Goal: Information Seeking & Learning: Find specific fact

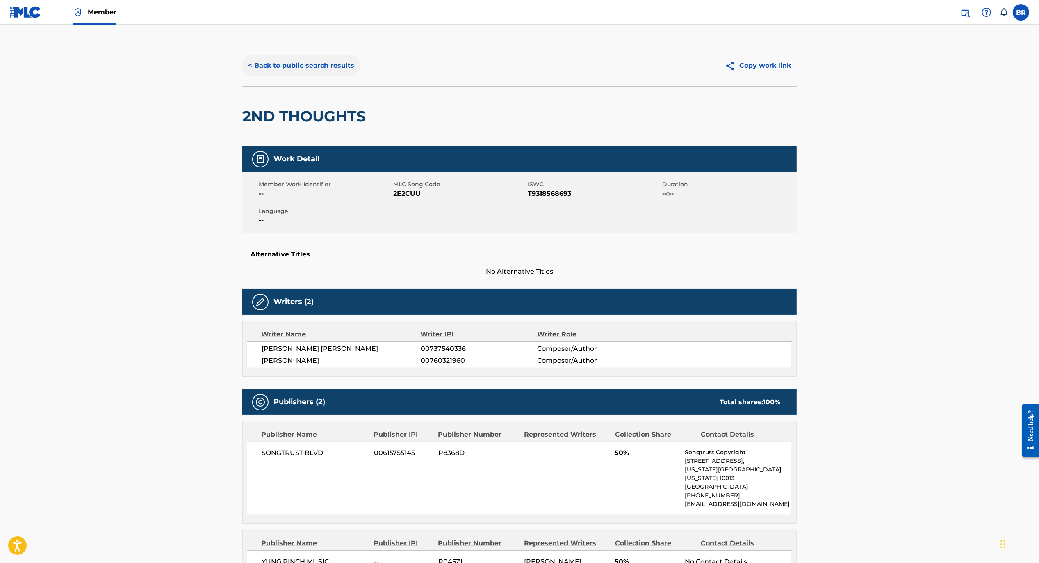
click at [310, 64] on button "< Back to public search results" at bounding box center [301, 65] width 118 height 21
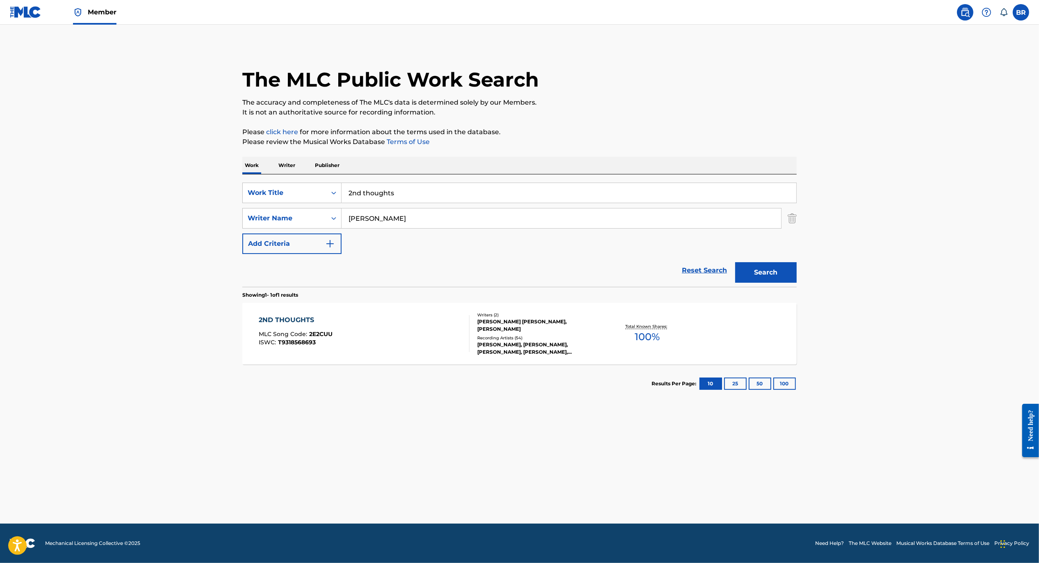
click at [427, 199] on input "2nd thoughts" at bounding box center [569, 193] width 455 height 20
click at [413, 224] on input "[PERSON_NAME]" at bounding box center [562, 218] width 440 height 20
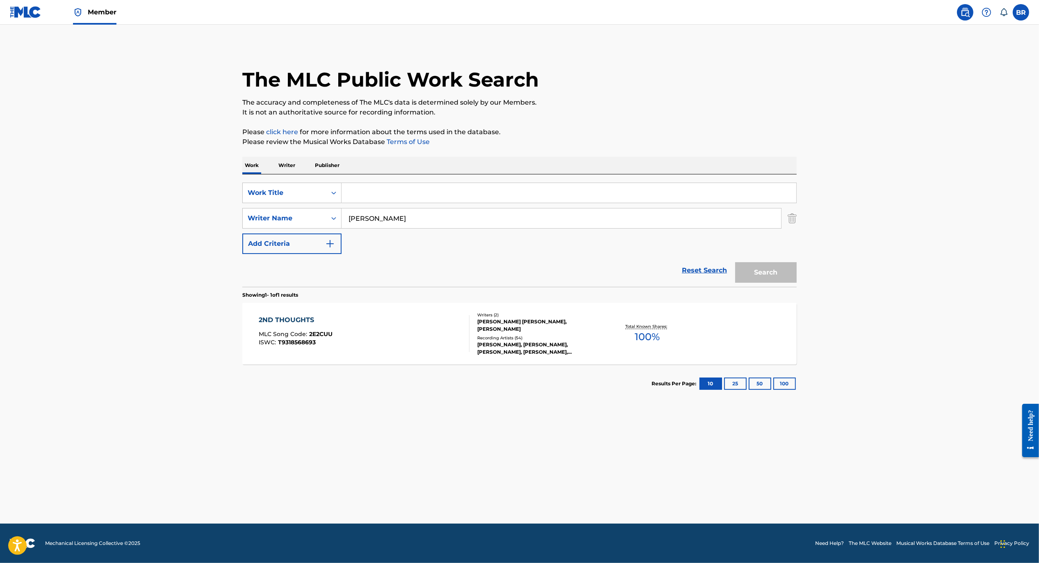
click at [413, 224] on input "[PERSON_NAME]" at bounding box center [562, 218] width 440 height 20
type input "[PERSON_NAME]"
click at [435, 227] on input "[PERSON_NAME]" at bounding box center [562, 218] width 440 height 20
click at [448, 225] on input "[PERSON_NAME]" at bounding box center [562, 218] width 440 height 20
click at [326, 199] on div "Search Form" at bounding box center [333, 192] width 15 height 15
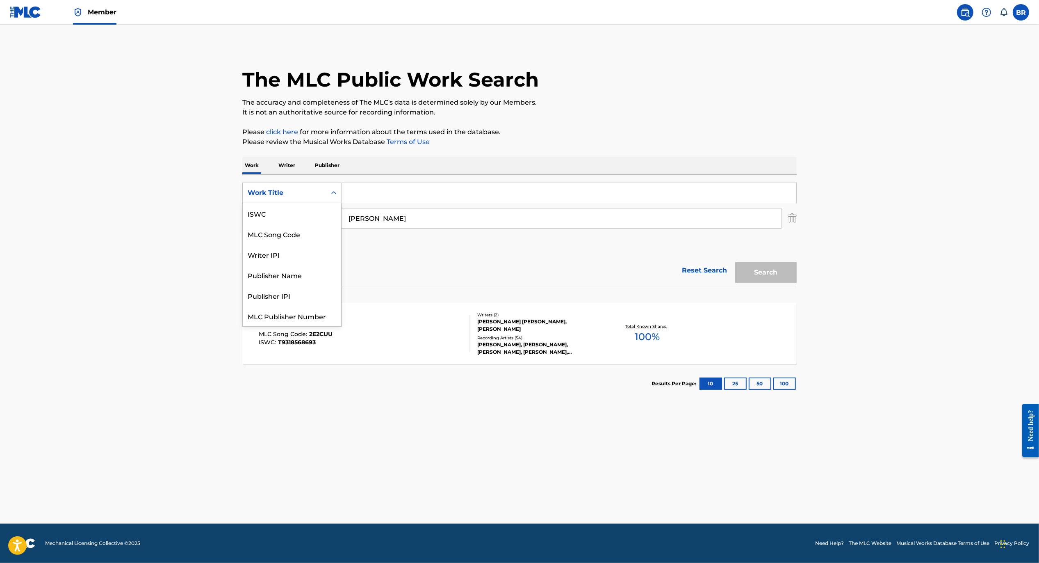
scroll to position [20, 0]
click at [368, 194] on input "Search Form" at bounding box center [569, 193] width 455 height 20
click at [259, 163] on p "Work" at bounding box center [251, 165] width 19 height 17
click at [285, 167] on p "Writer" at bounding box center [287, 165] width 22 height 17
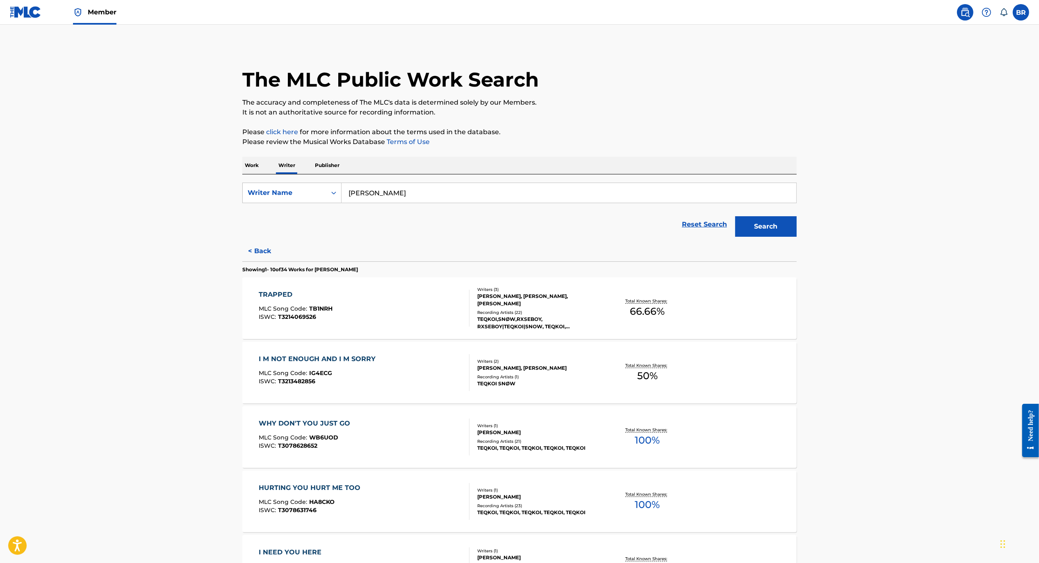
click at [384, 198] on input "[PERSON_NAME]" at bounding box center [569, 193] width 455 height 20
click at [383, 198] on input "[PERSON_NAME]" at bounding box center [569, 193] width 455 height 20
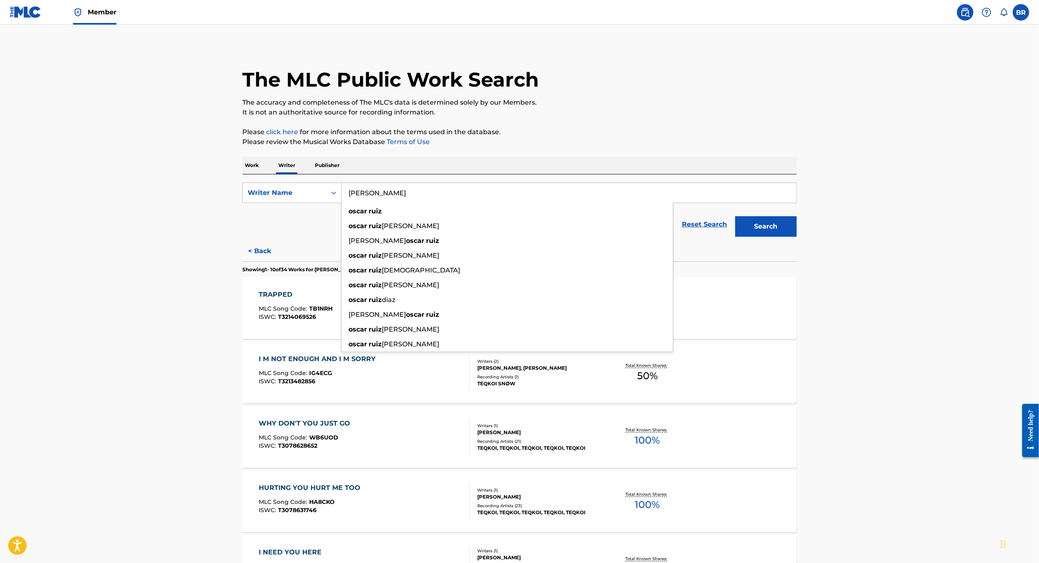
click at [383, 198] on input "[PERSON_NAME]" at bounding box center [569, 193] width 455 height 20
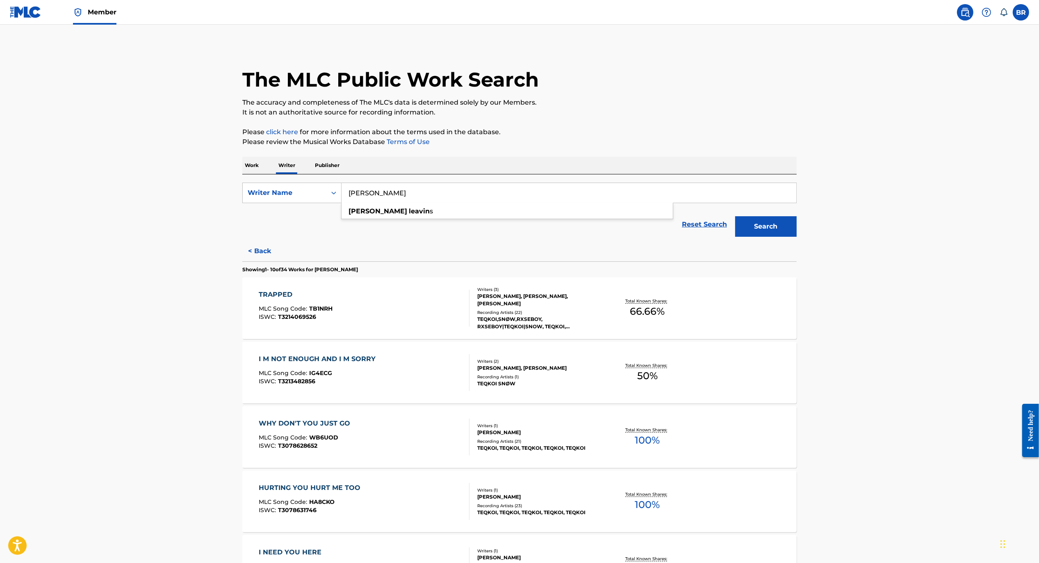
type input "[PERSON_NAME]"
click at [735, 216] on button "Search" at bounding box center [766, 226] width 62 height 21
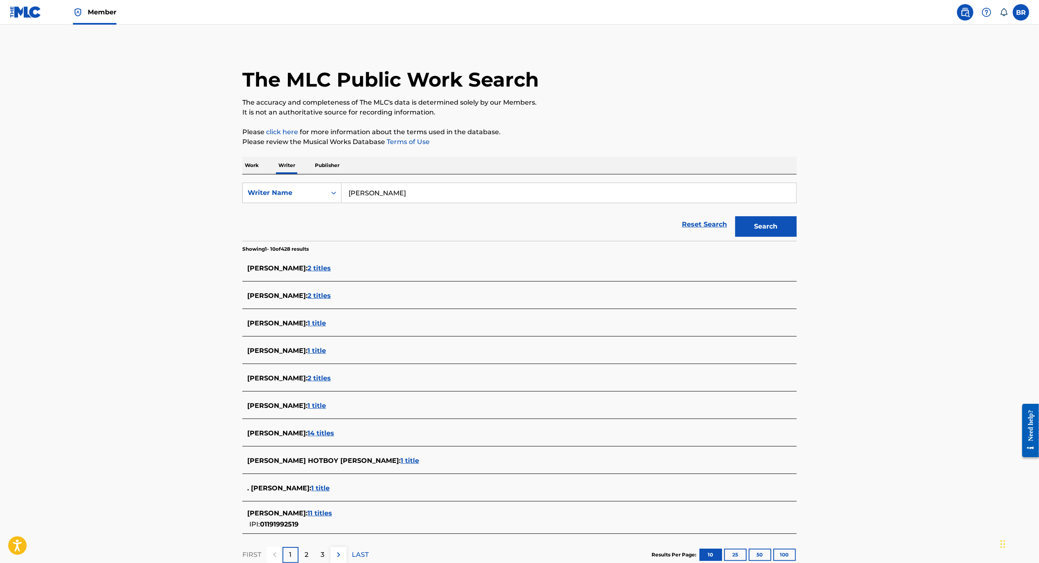
scroll to position [4, 0]
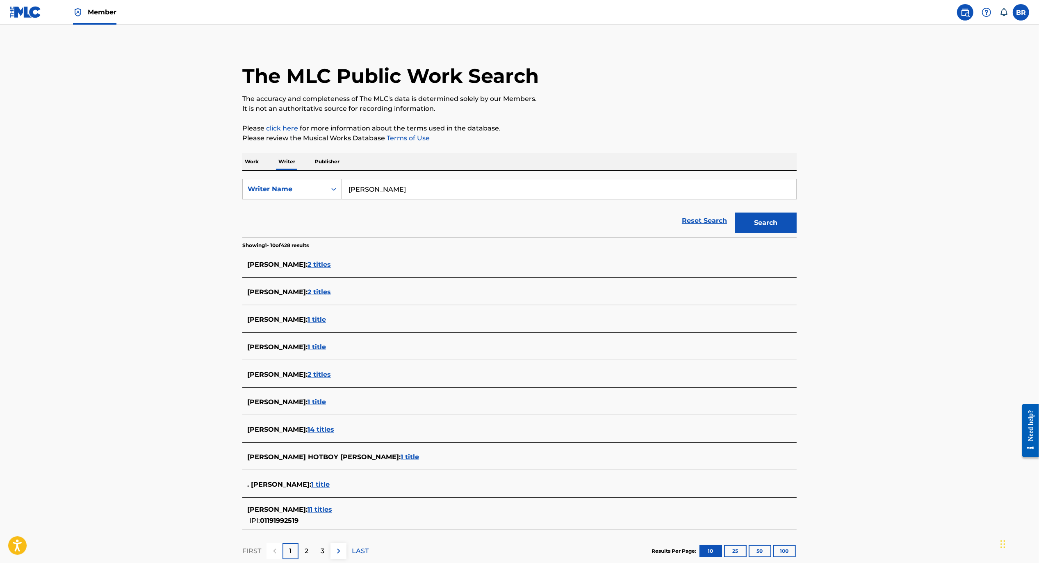
click at [317, 513] on div "[PERSON_NAME] : 11 titles" at bounding box center [508, 509] width 523 height 10
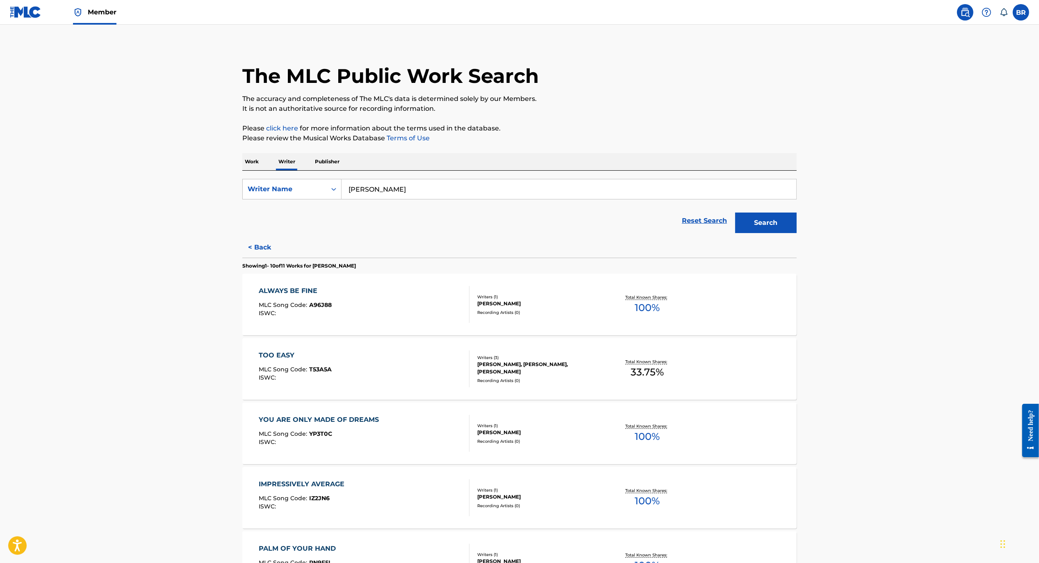
click at [451, 317] on div "ALWAYS BE FINE MLC Song Code : A96J88 ISWC :" at bounding box center [364, 304] width 211 height 37
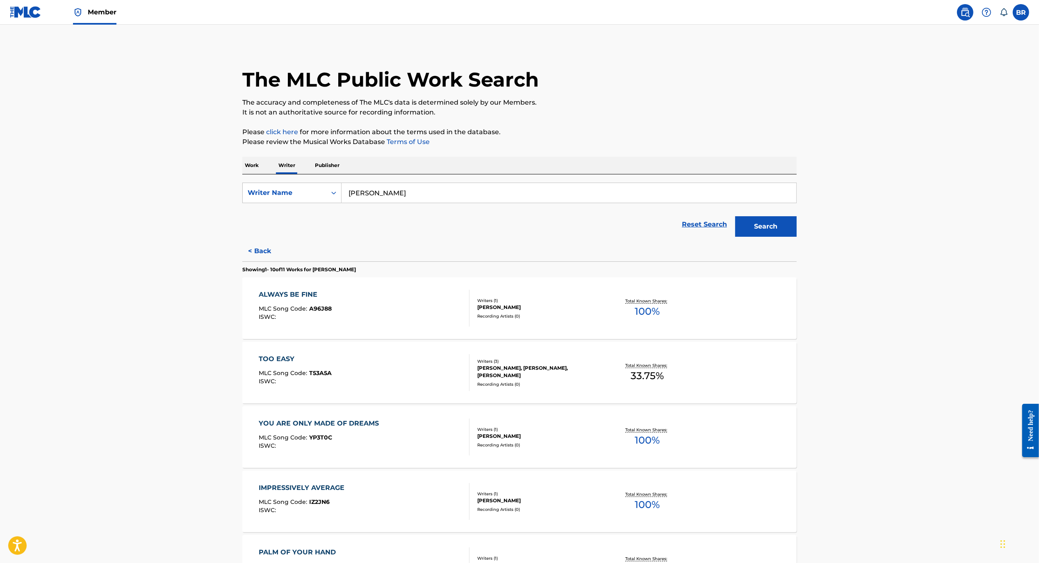
click at [311, 362] on div "TOO EASY" at bounding box center [295, 359] width 73 height 10
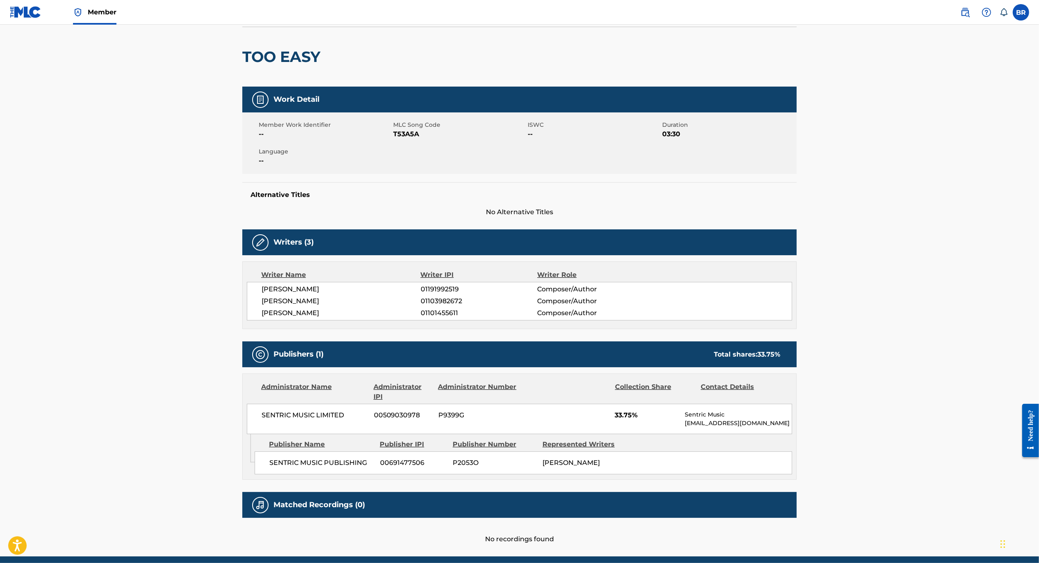
scroll to position [59, 0]
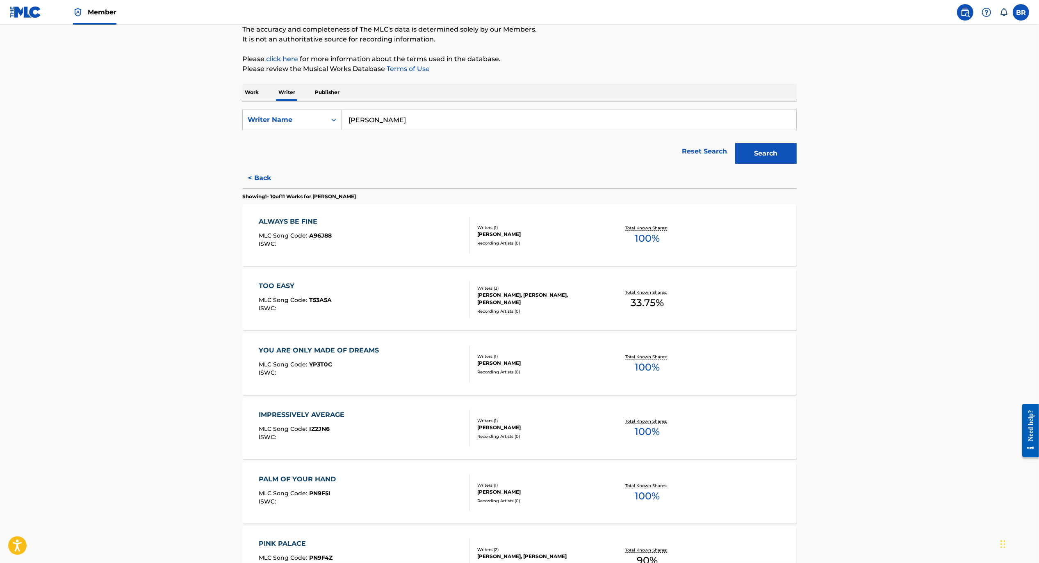
scroll to position [91, 0]
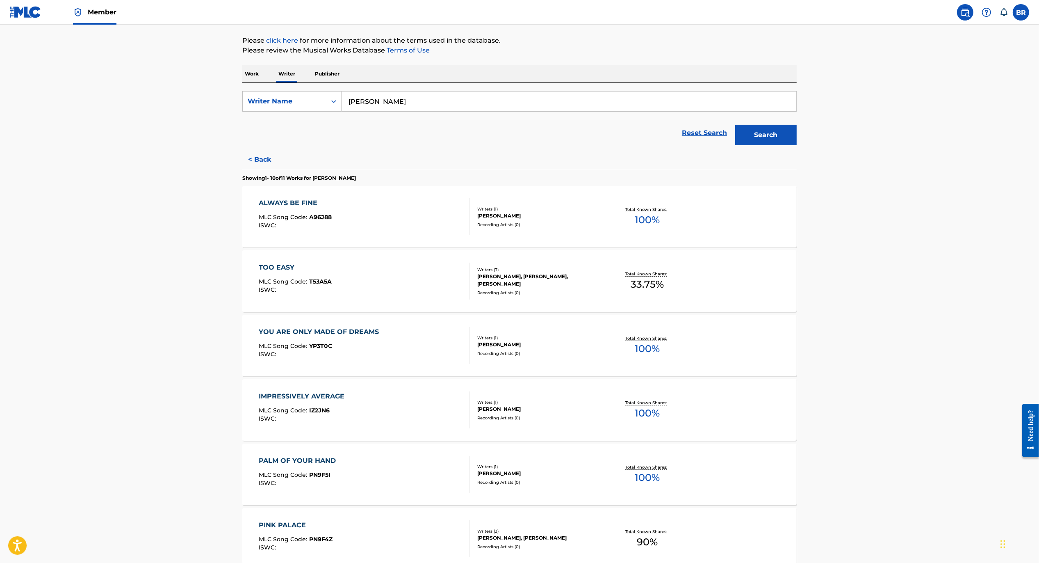
click at [355, 356] on div "ISWC :" at bounding box center [321, 354] width 124 height 6
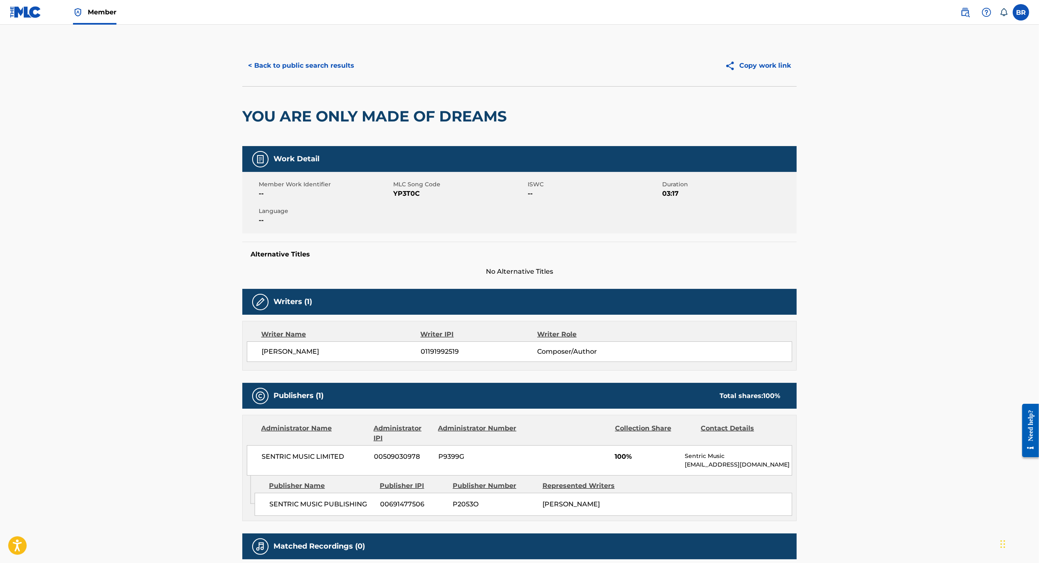
scroll to position [34, 0]
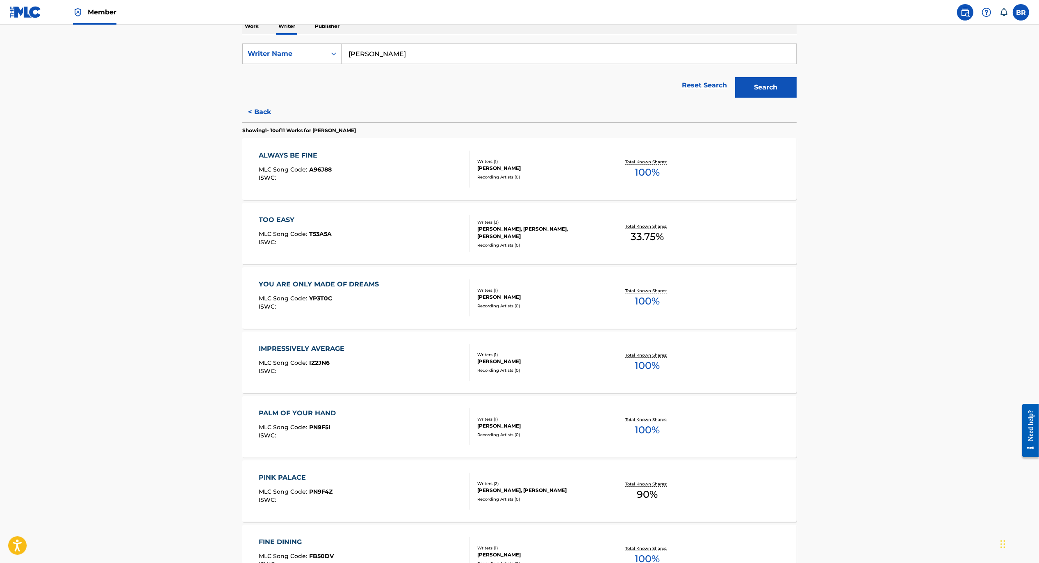
scroll to position [138, 0]
click at [367, 353] on div "IMPRESSIVELY AVERAGE MLC Song Code : IZ2JN6 ISWC :" at bounding box center [364, 362] width 211 height 37
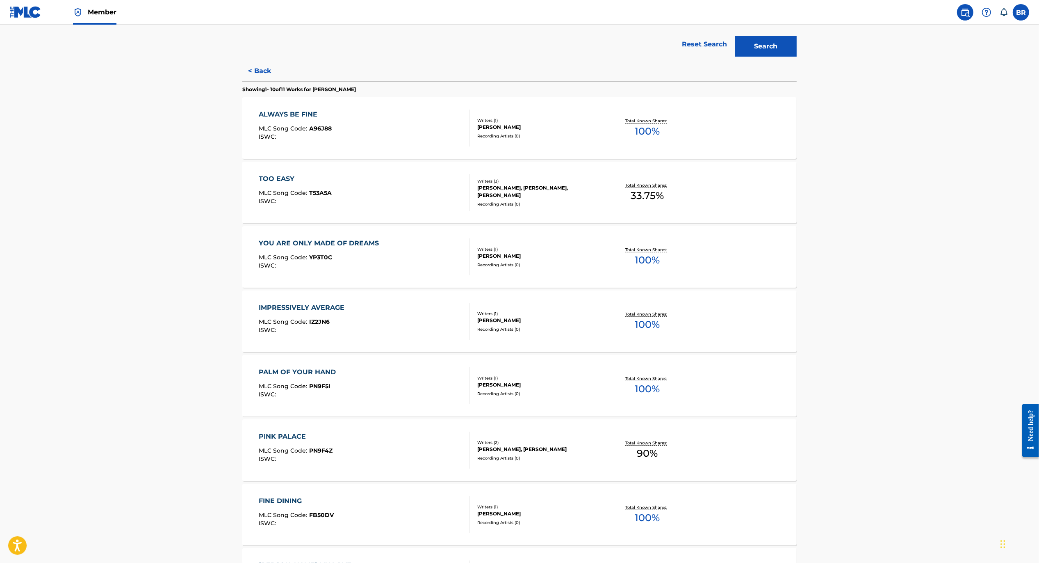
scroll to position [182, 0]
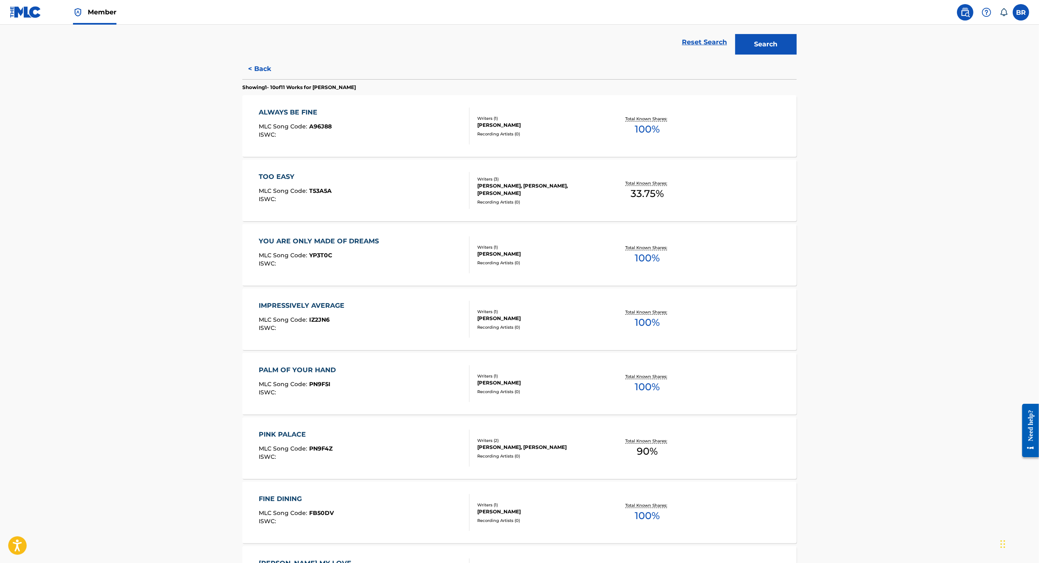
click at [307, 383] on span "MLC Song Code :" at bounding box center [284, 383] width 50 height 7
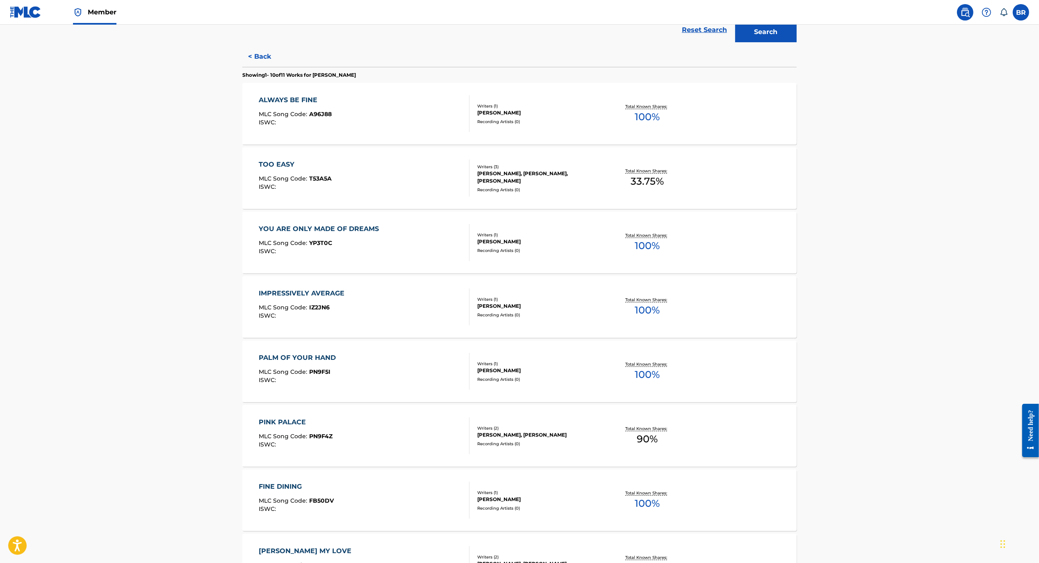
scroll to position [240, 0]
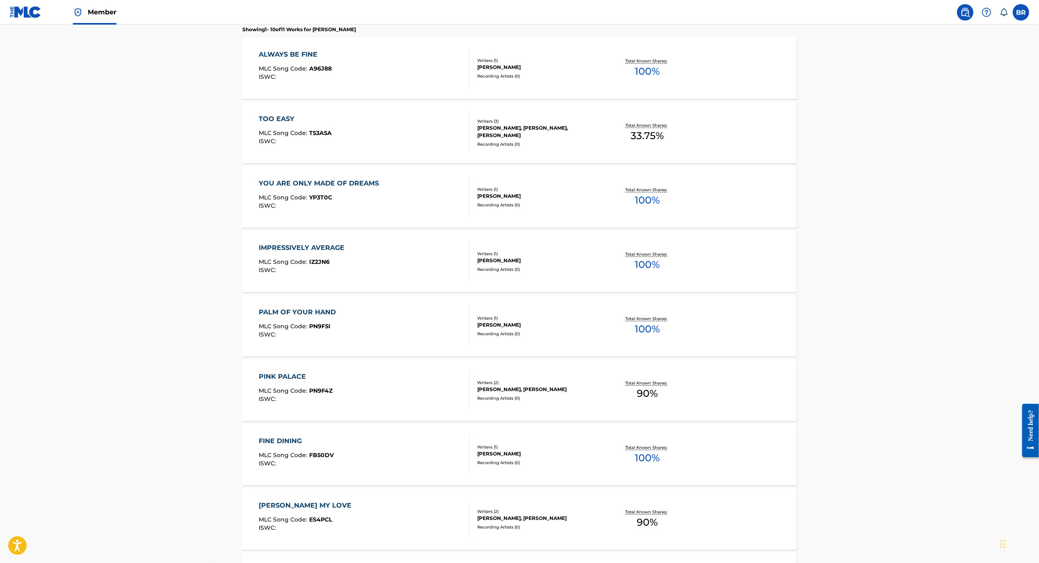
click at [304, 380] on div "PINK PALACE" at bounding box center [296, 377] width 74 height 10
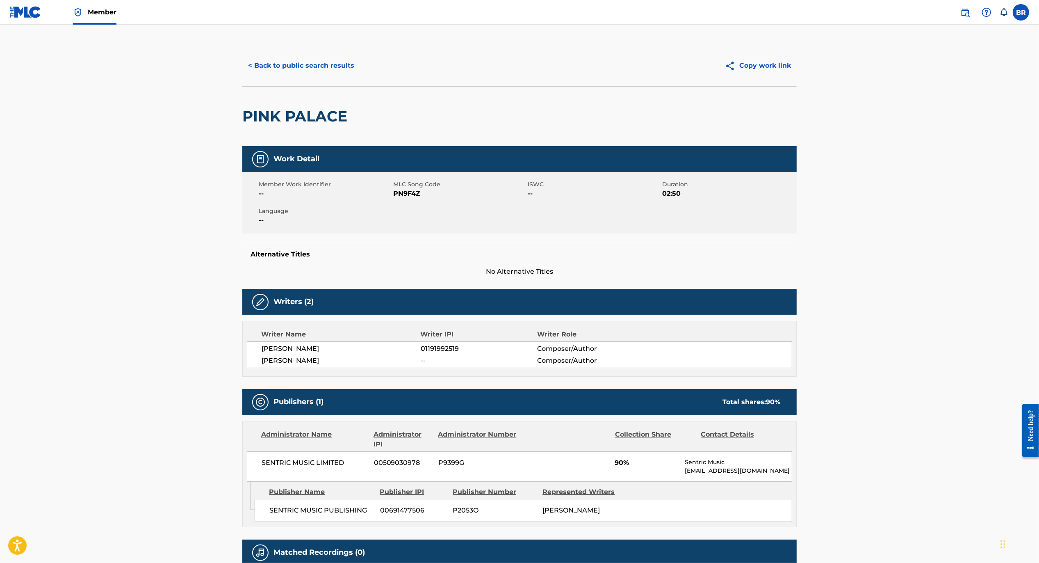
scroll to position [79, 0]
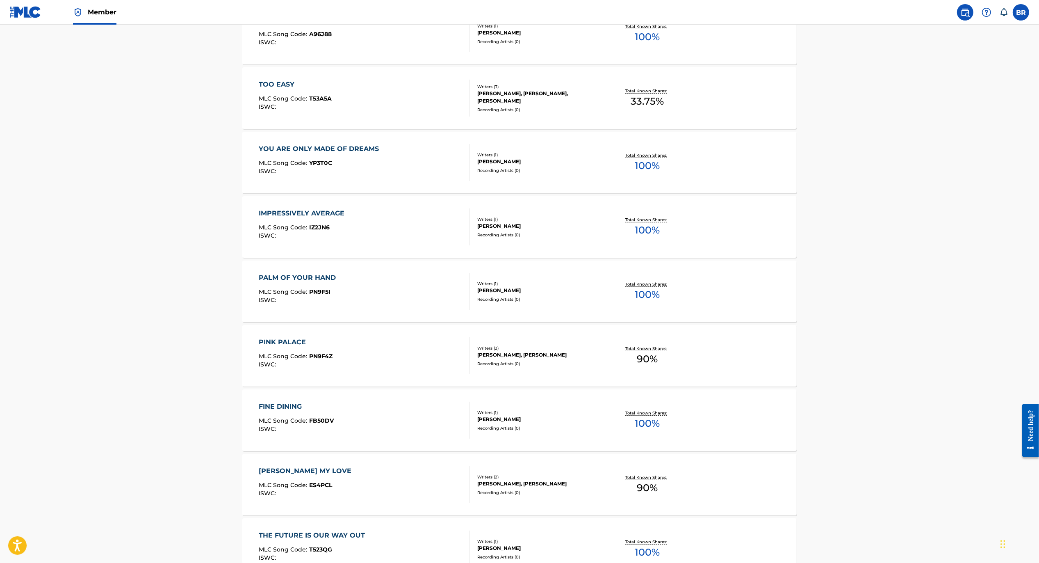
scroll to position [398, 0]
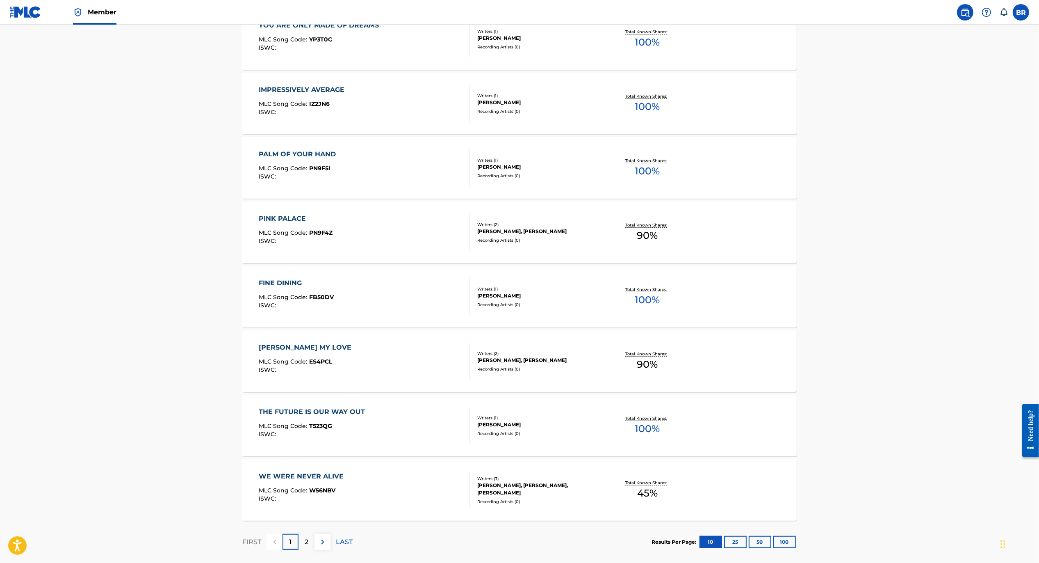
click at [301, 219] on div "PINK PALACE" at bounding box center [296, 219] width 74 height 10
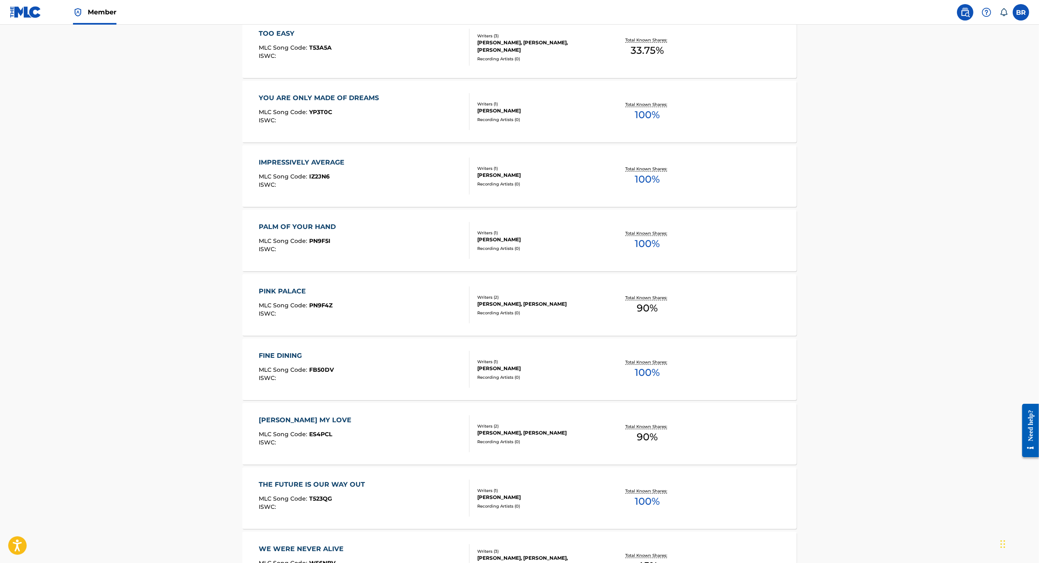
scroll to position [326, 0]
click at [288, 305] on span "MLC Song Code :" at bounding box center [284, 303] width 50 height 7
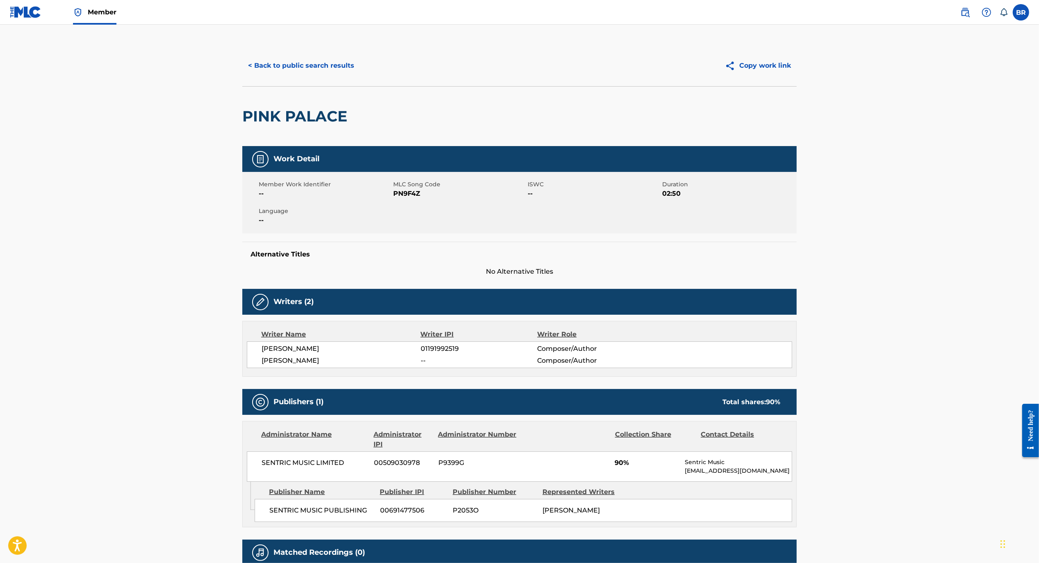
scroll to position [79, 0]
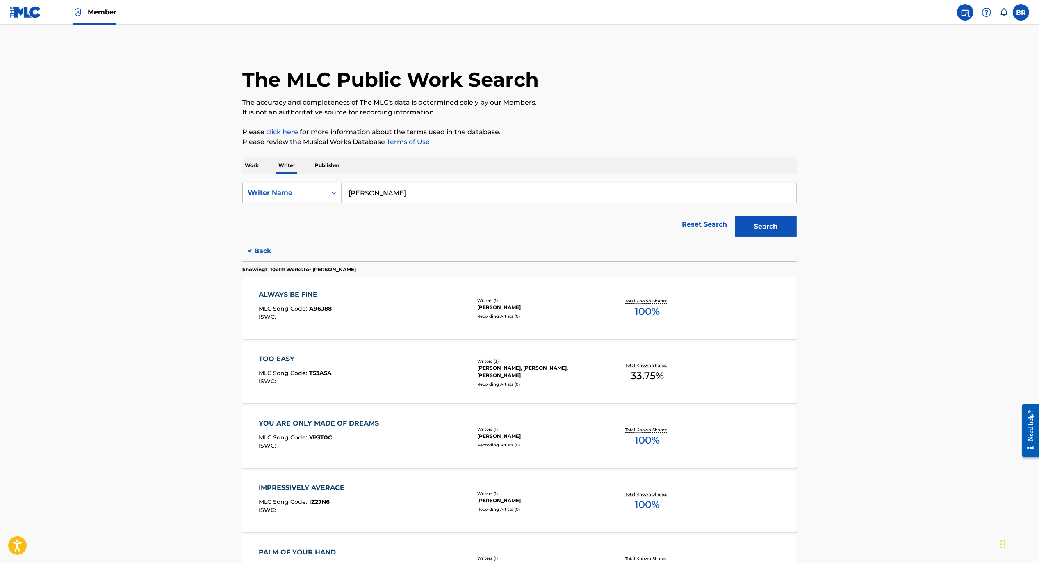
scroll to position [440, 0]
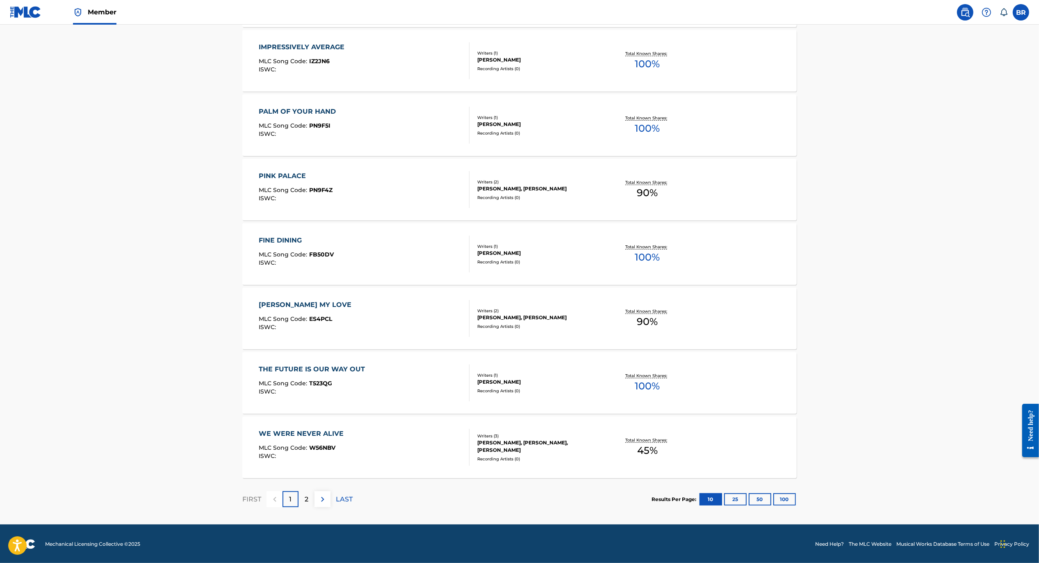
click at [286, 239] on div "FINE DINING" at bounding box center [296, 240] width 75 height 10
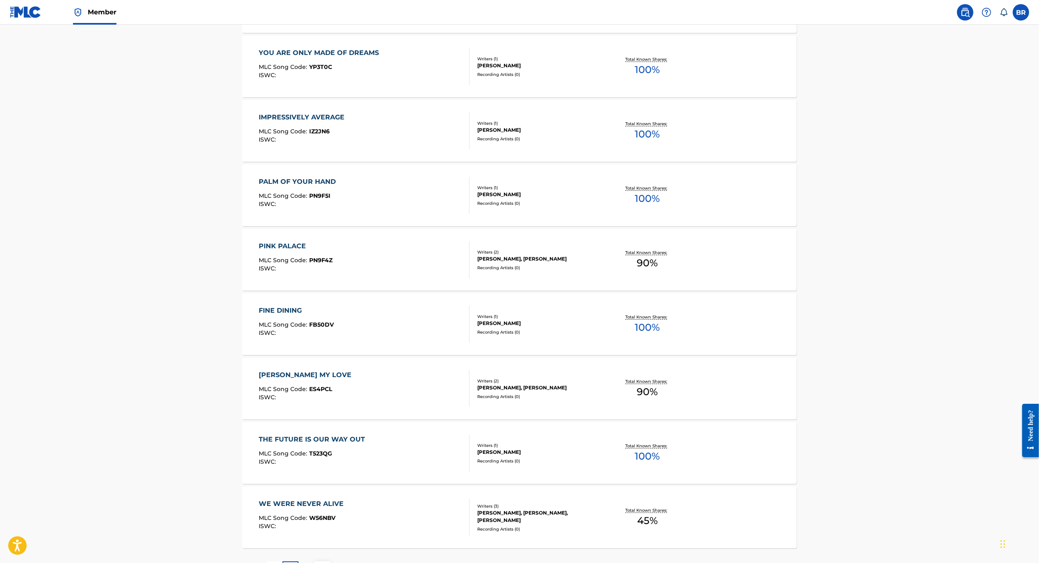
click at [304, 384] on div "[PERSON_NAME] MY LOVE MLC Song Code : ES4PCL ISWC :" at bounding box center [307, 388] width 97 height 37
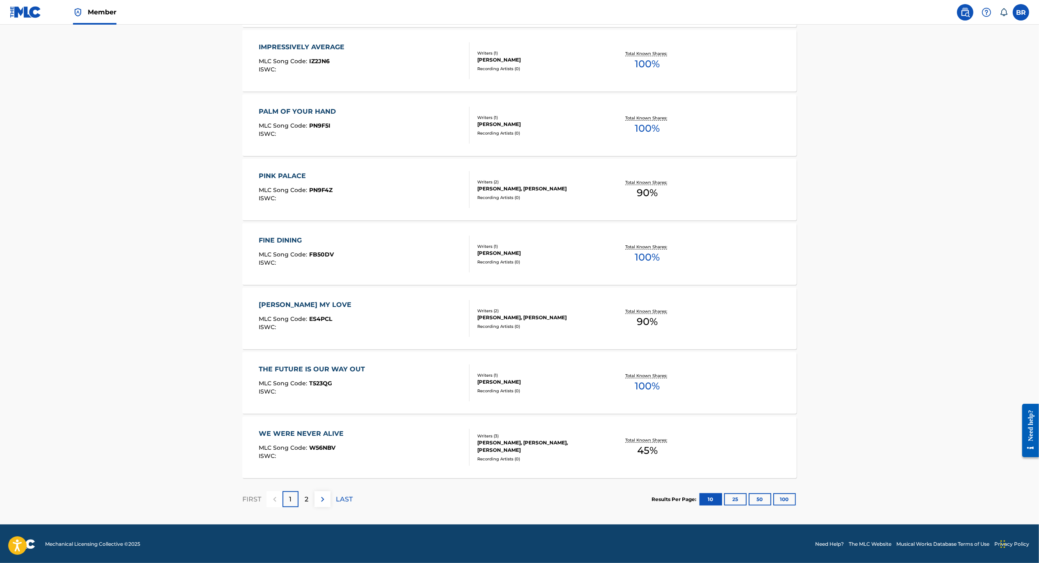
click at [326, 380] on span "T523QG" at bounding box center [321, 382] width 23 height 7
click at [314, 441] on div "WE WERE NEVER ALIVE MLC Song Code : W56NBV ISWC :" at bounding box center [303, 447] width 89 height 37
click at [310, 496] on div "2" at bounding box center [307, 499] width 16 height 16
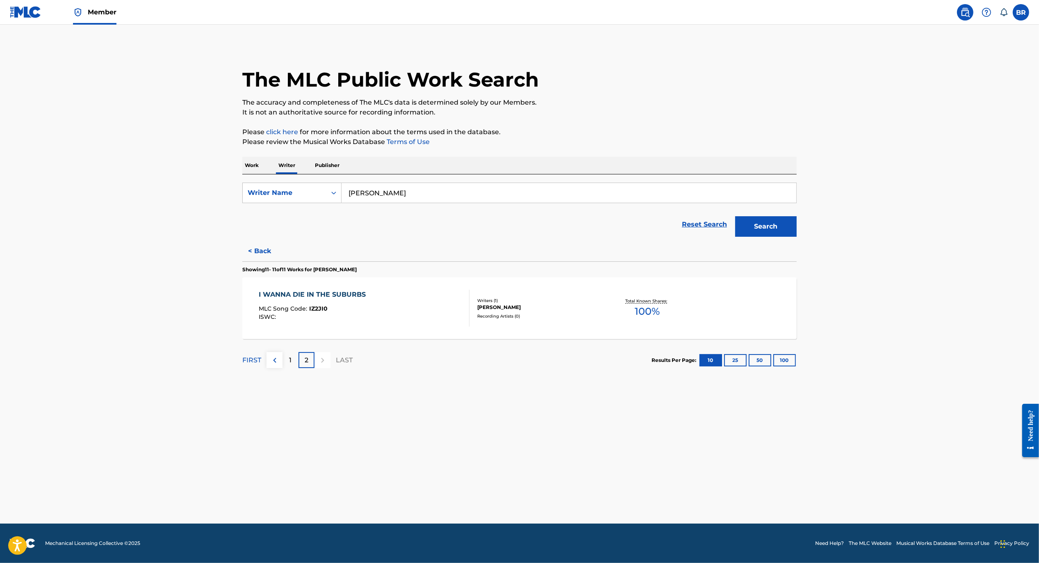
click at [279, 302] on div "I WANNA DIE IN THE SUBURBS MLC Song Code : IZ2JI0 ISWC :" at bounding box center [314, 308] width 111 height 37
